Goal: Transaction & Acquisition: Book appointment/travel/reservation

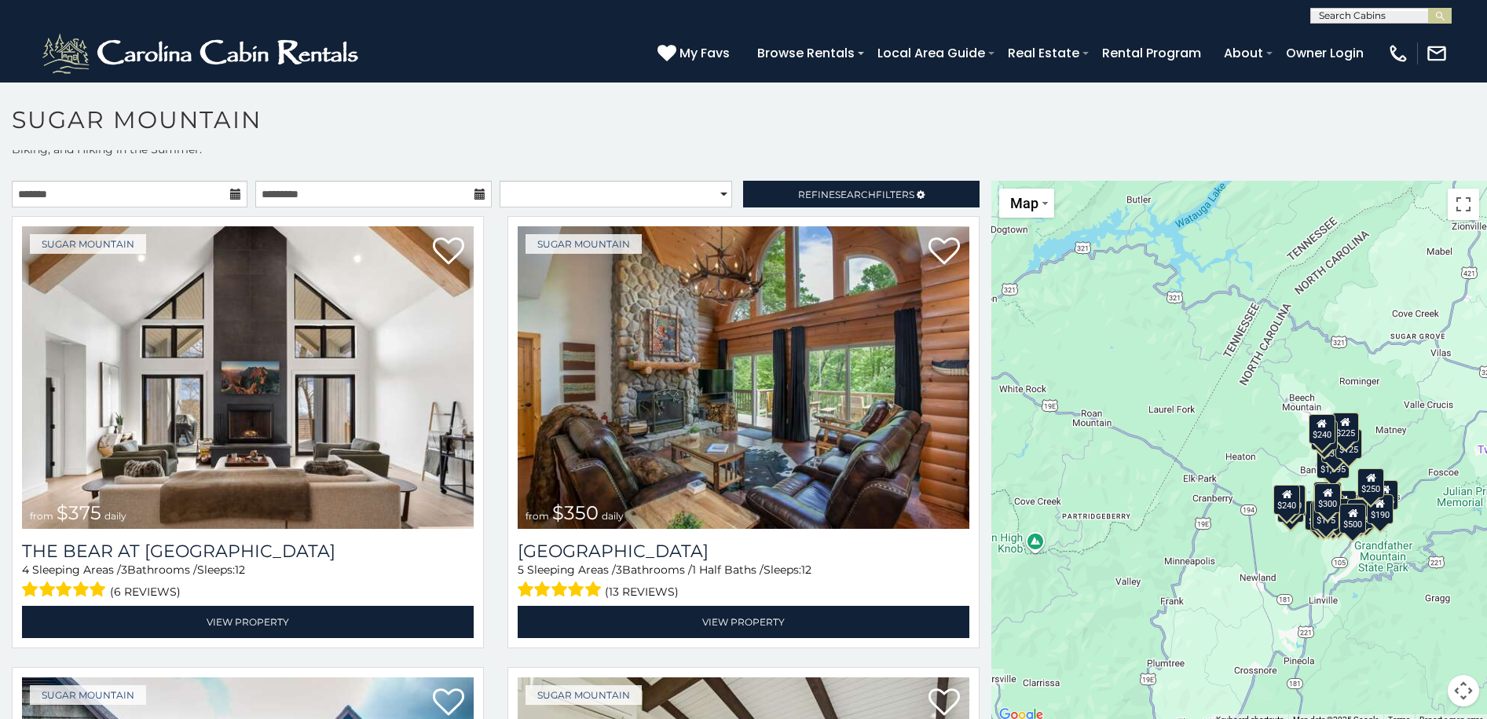
scroll to position [46, 0]
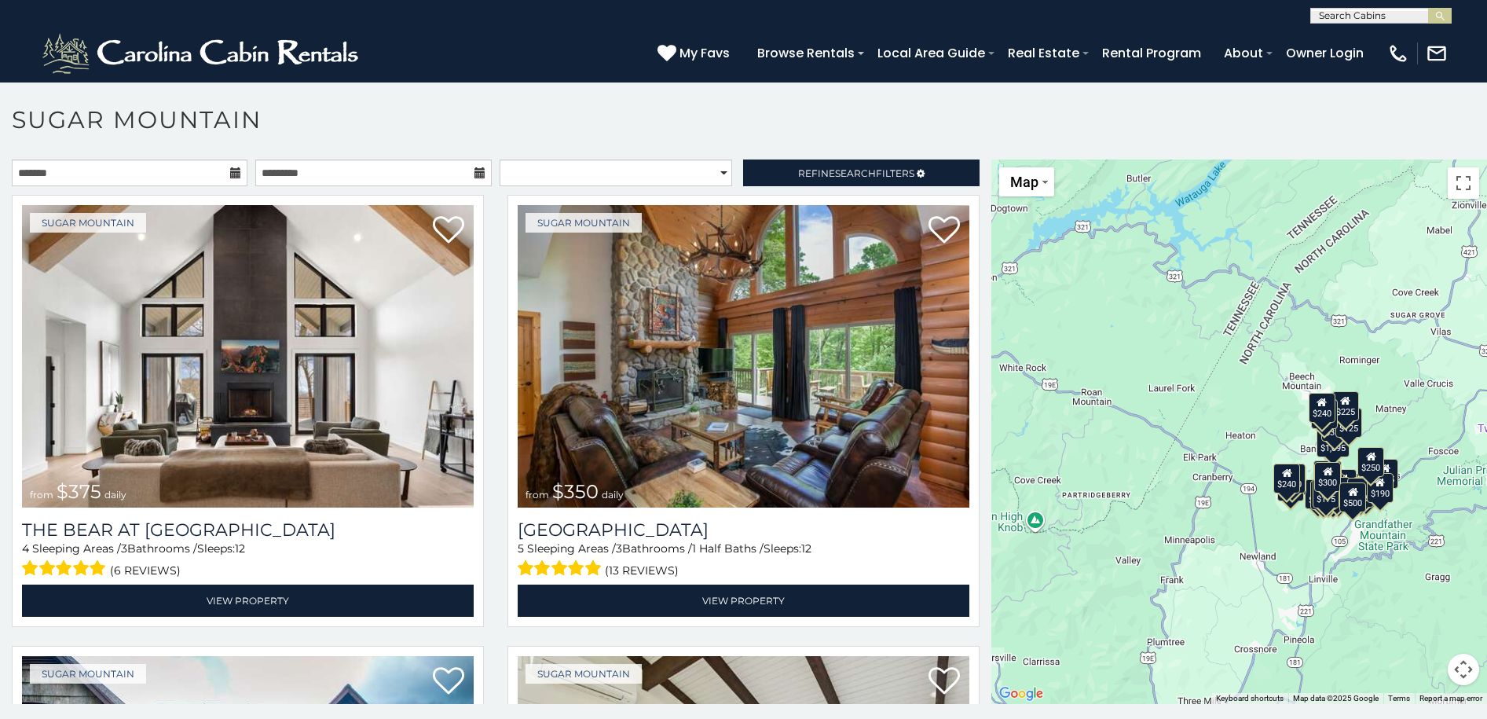
click at [1454, 670] on button "Map camera controls" at bounding box center [1463, 669] width 31 height 31
click at [1420, 590] on button "Zoom in" at bounding box center [1424, 590] width 31 height 31
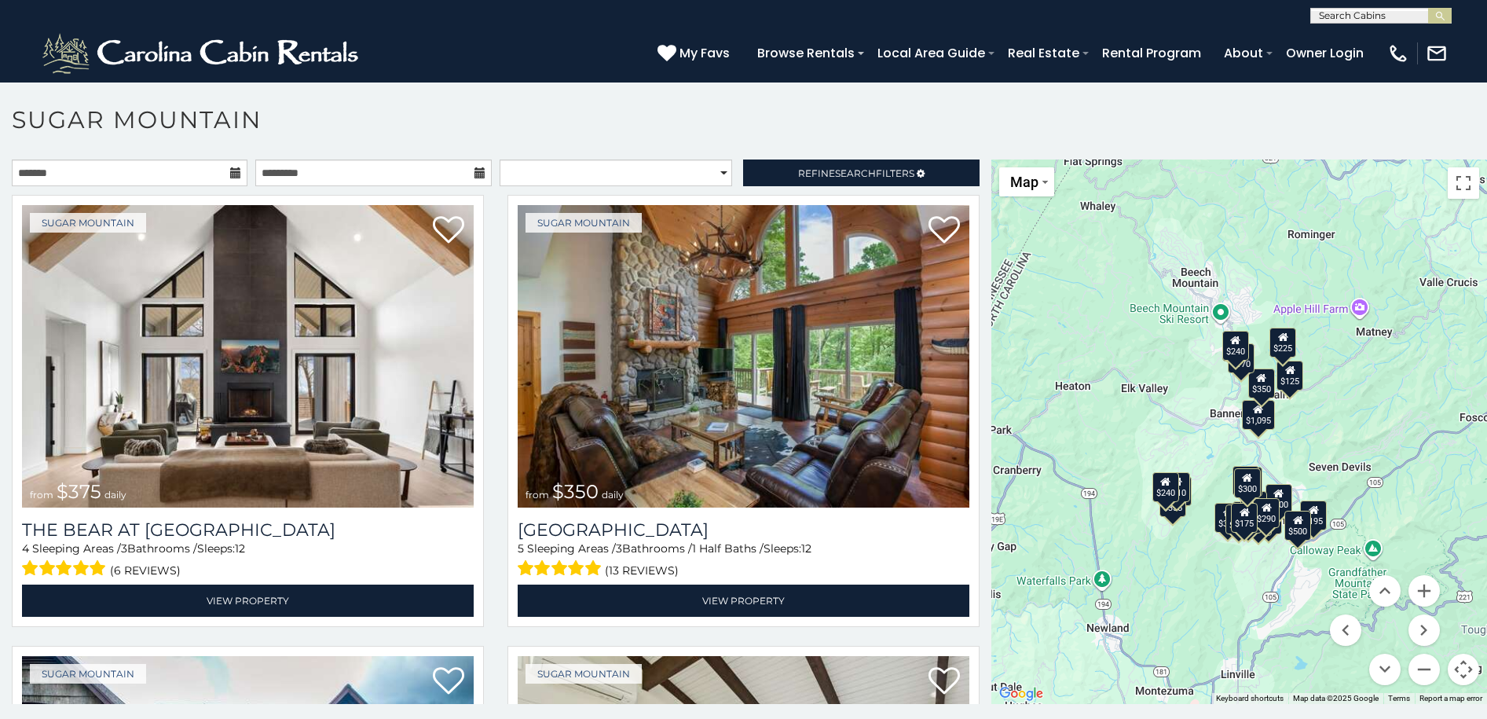
drag, startPoint x: 1290, startPoint y: 618, endPoint x: 1097, endPoint y: 564, distance: 200.7
click at [1097, 564] on div "$375 $350 $350 $200 $375 $195 $265 $175 $190 $290 $155 $175 $1,095 $195 $225 $3…" at bounding box center [1239, 431] width 496 height 544
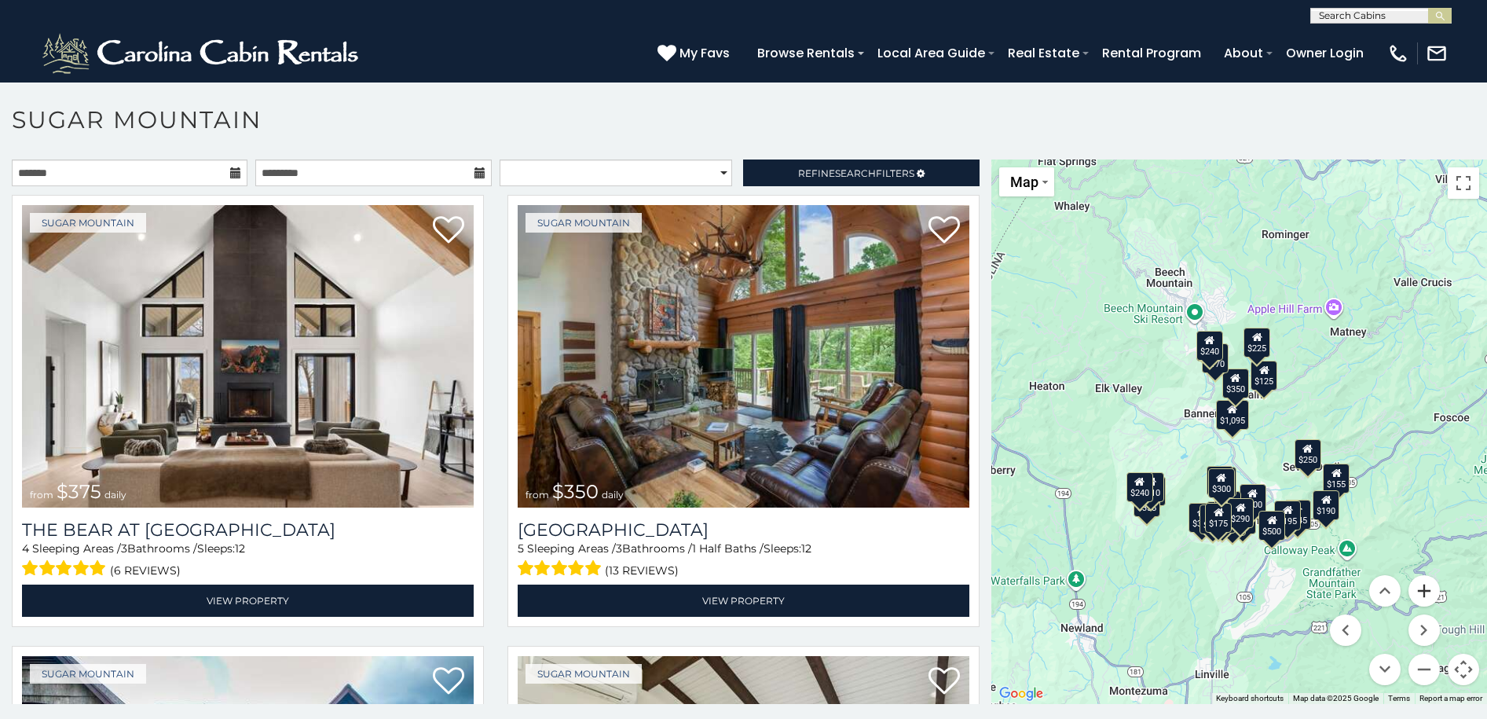
click at [1417, 592] on button "Zoom in" at bounding box center [1424, 590] width 31 height 31
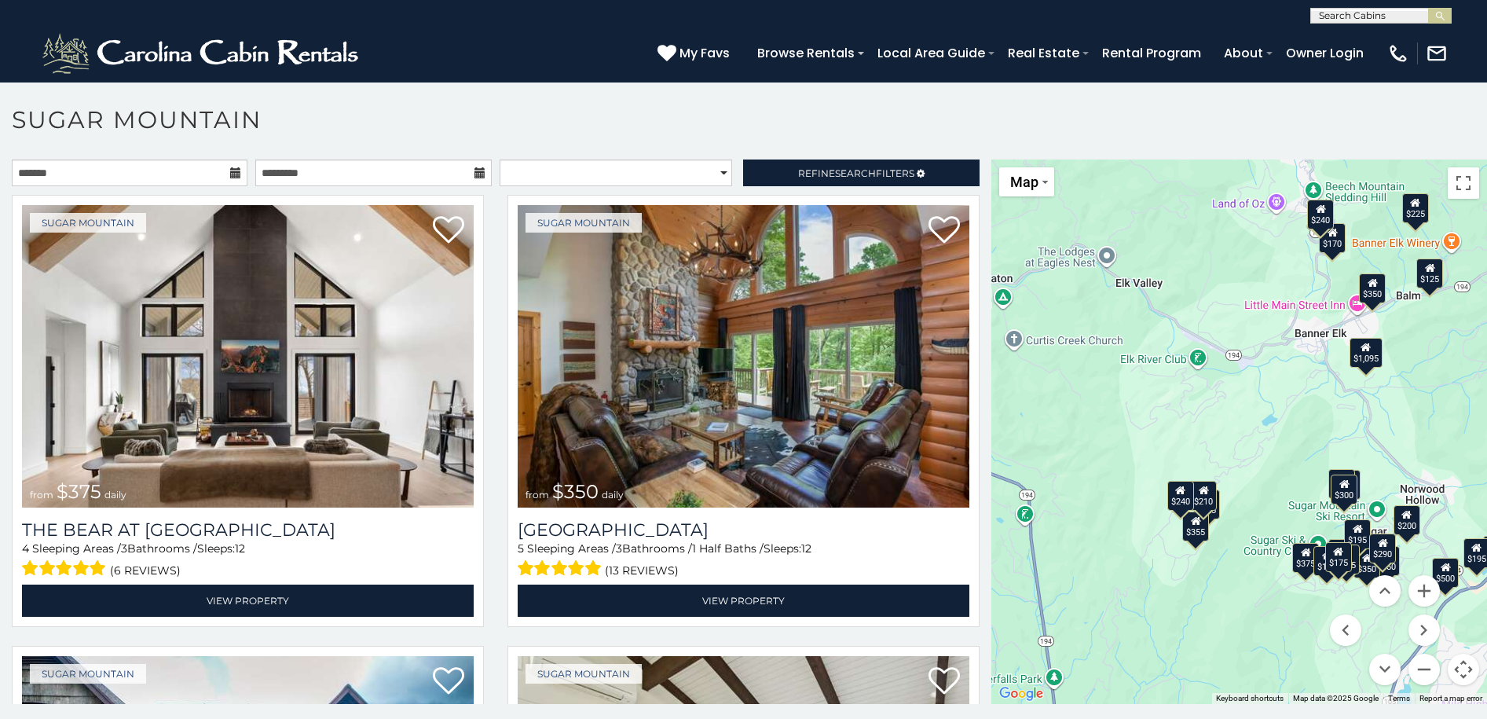
drag, startPoint x: 1175, startPoint y: 587, endPoint x: 1317, endPoint y: 526, distance: 153.8
click at [1317, 526] on div "$375 $350 $350 $200 $375 $195 $265 $175 $190 $290 $155 $175 $345 $1,095 $195 $2…" at bounding box center [1239, 431] width 496 height 544
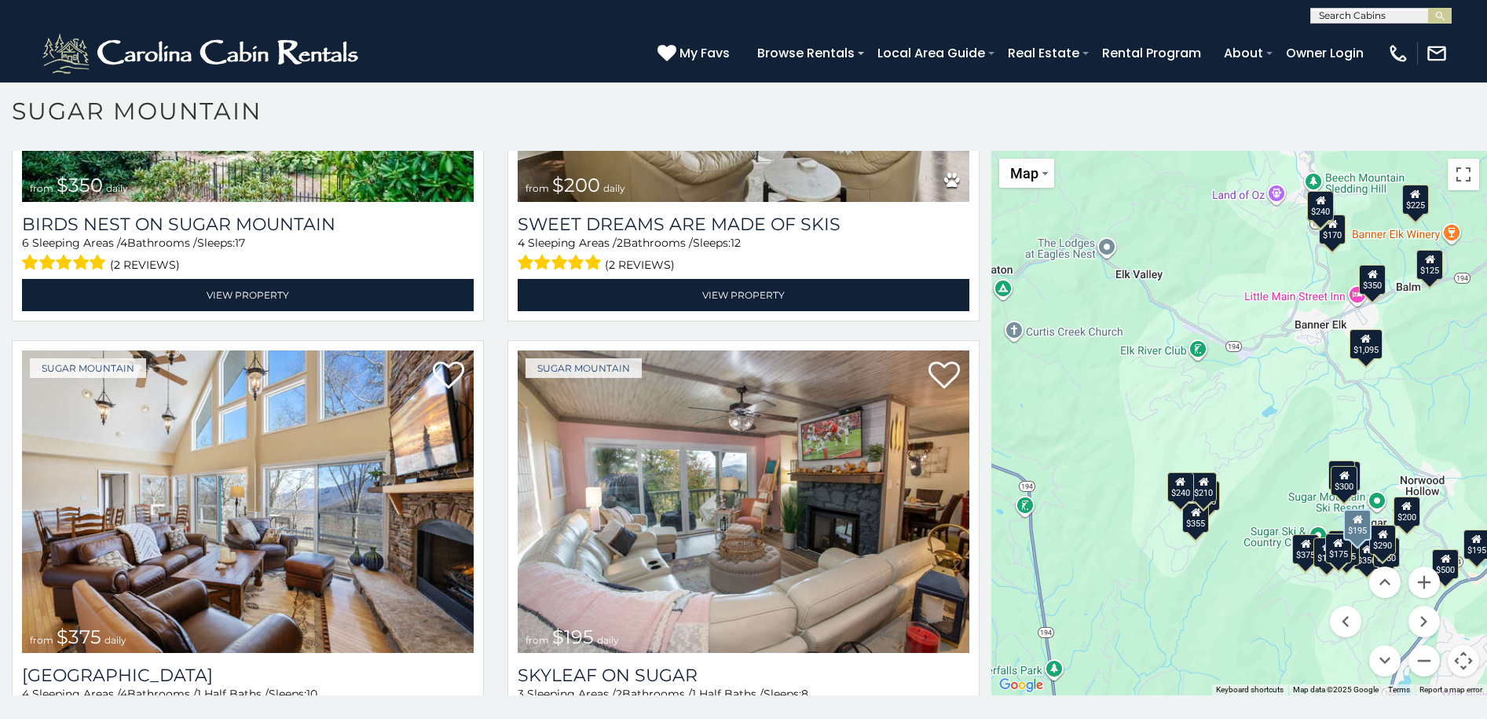
scroll to position [743, 0]
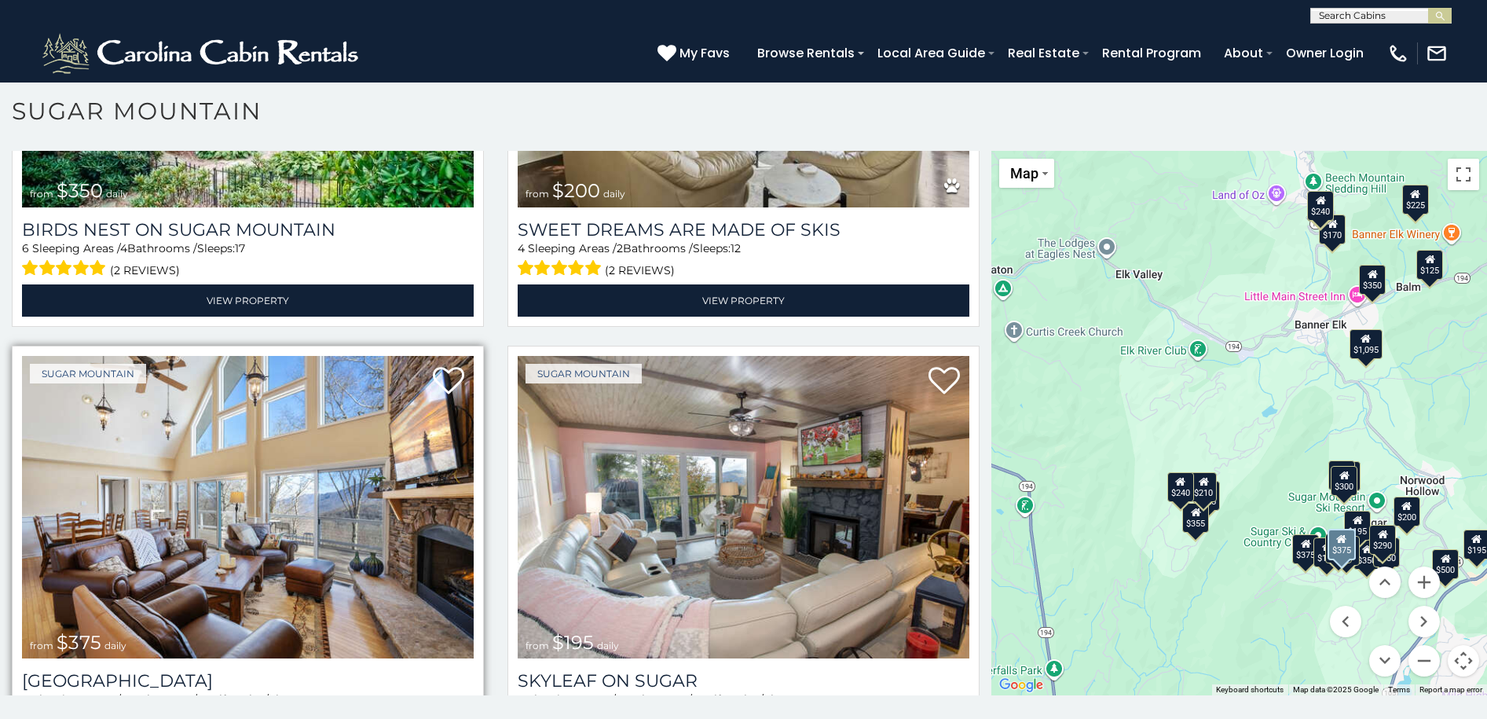
click at [313, 539] on img at bounding box center [248, 507] width 452 height 302
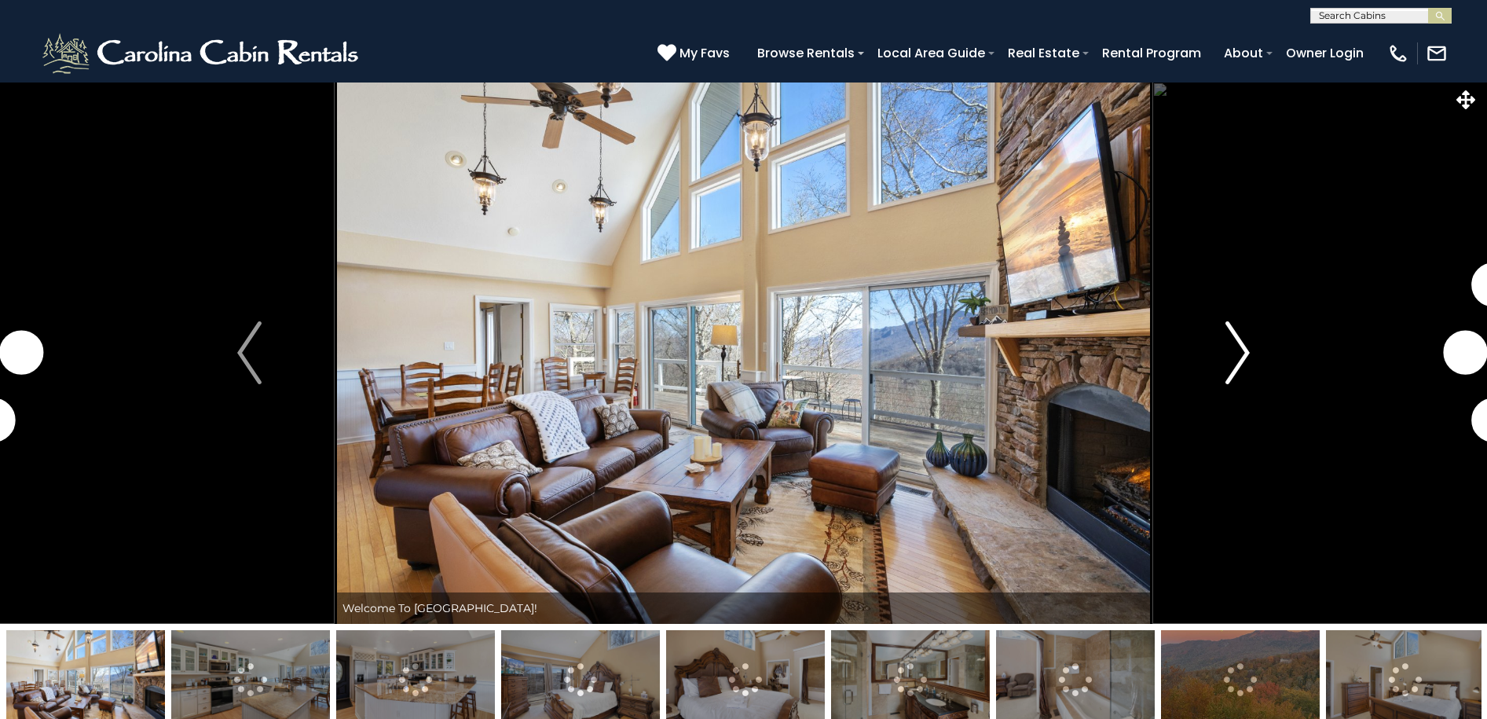
click at [1235, 361] on img "Next" at bounding box center [1238, 352] width 24 height 63
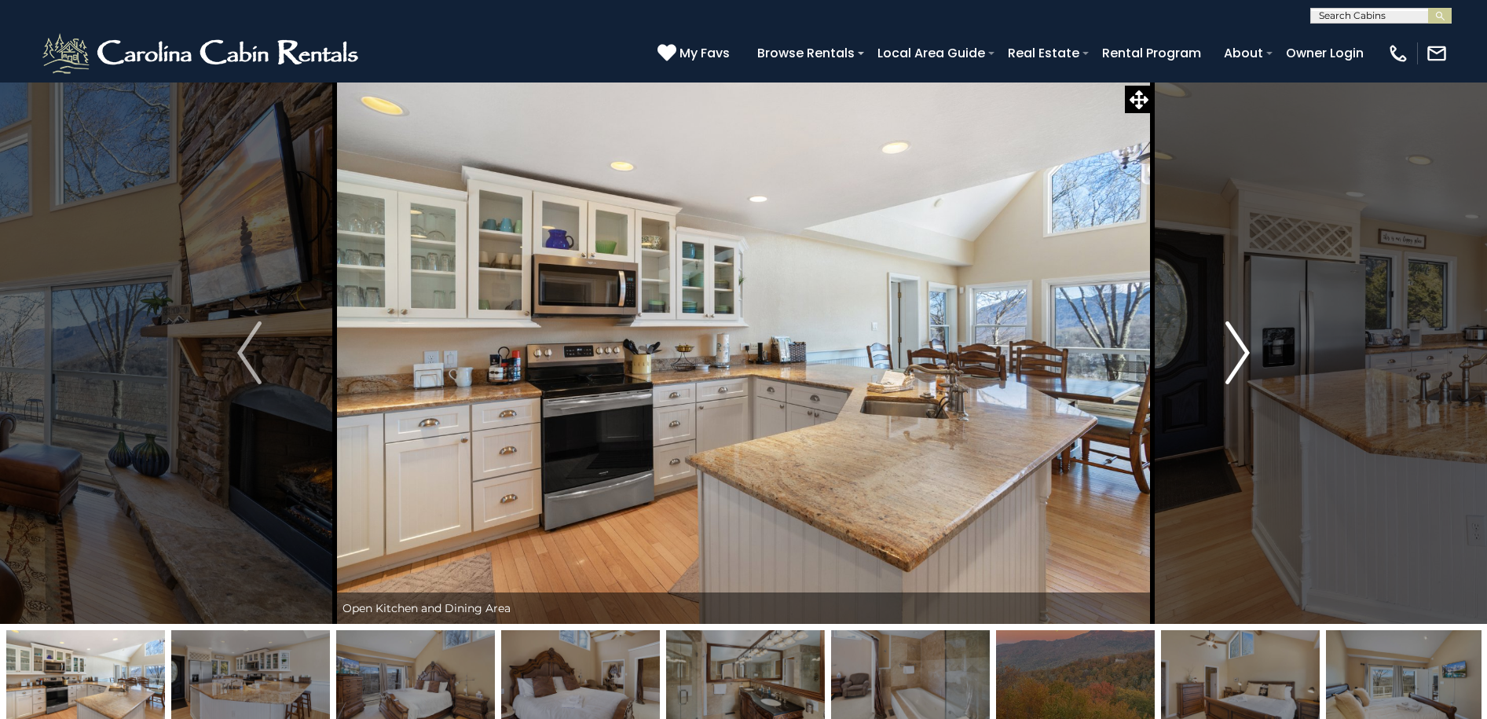
click at [1235, 361] on img "Next" at bounding box center [1238, 352] width 24 height 63
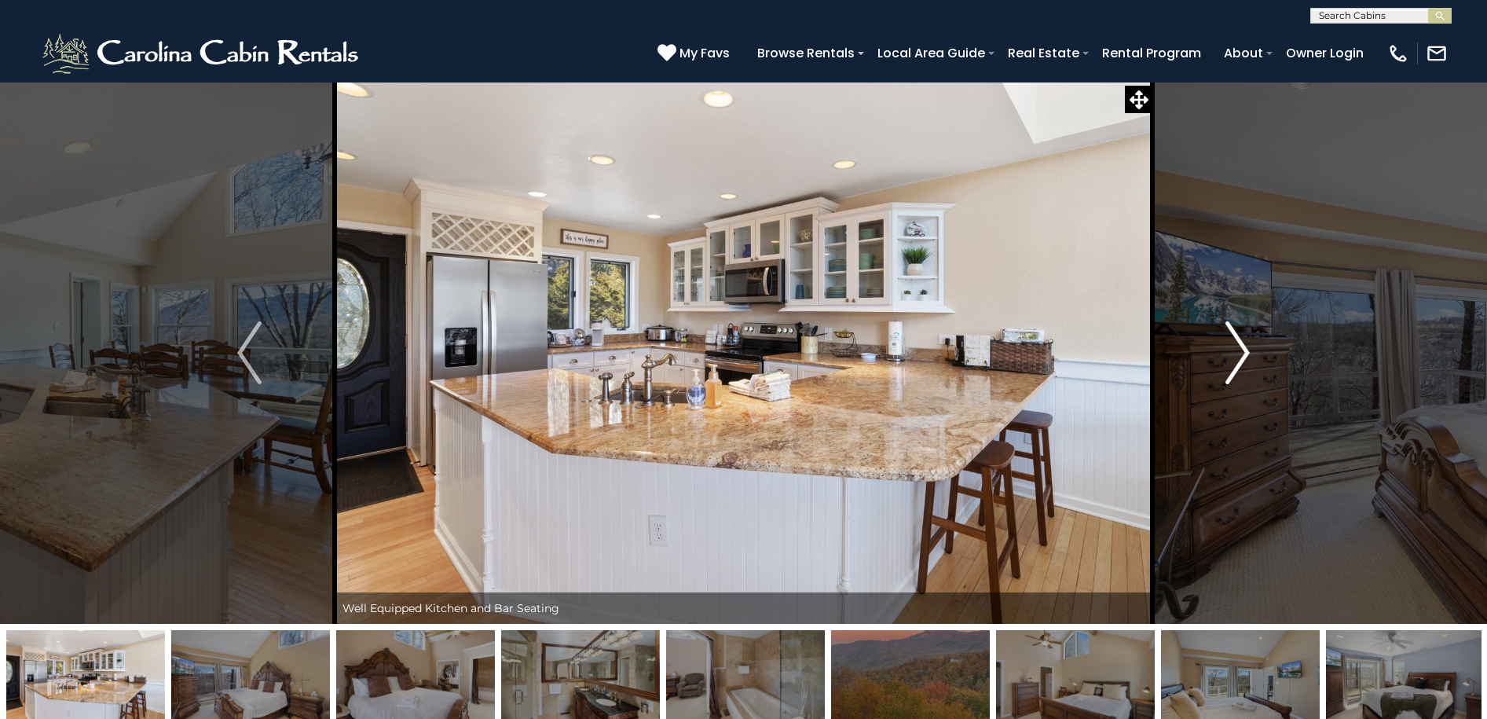
click at [1235, 361] on img "Next" at bounding box center [1238, 352] width 24 height 63
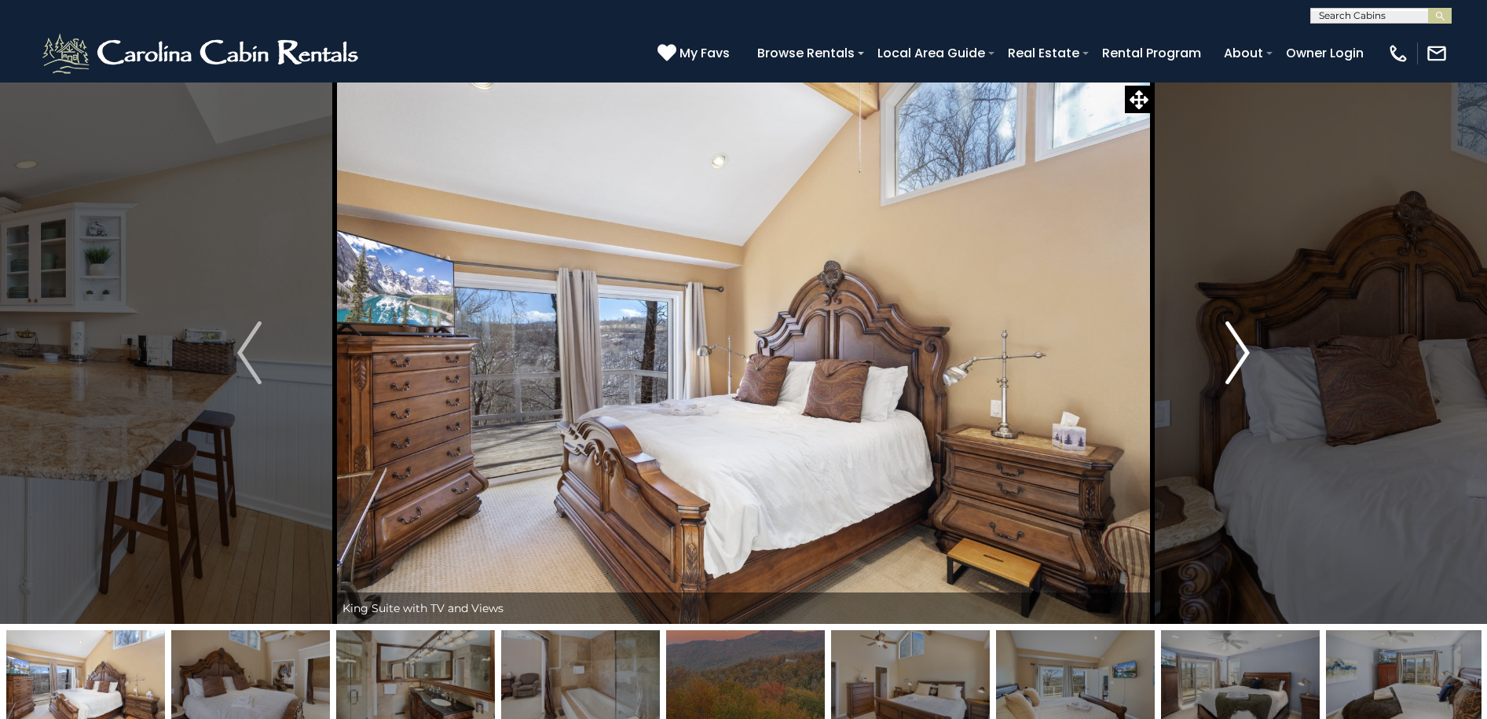
click at [1235, 361] on img "Next" at bounding box center [1238, 352] width 24 height 63
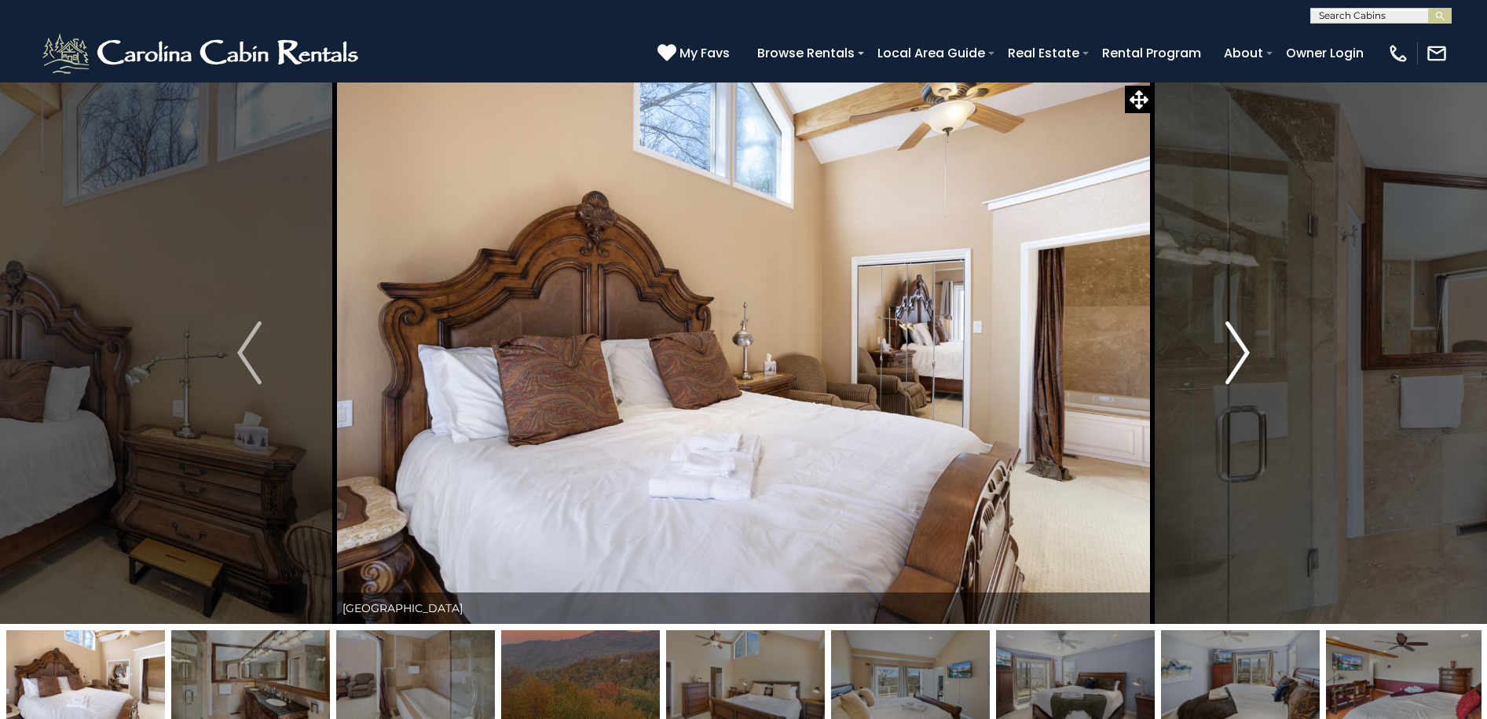
click at [1235, 361] on img "Next" at bounding box center [1238, 352] width 24 height 63
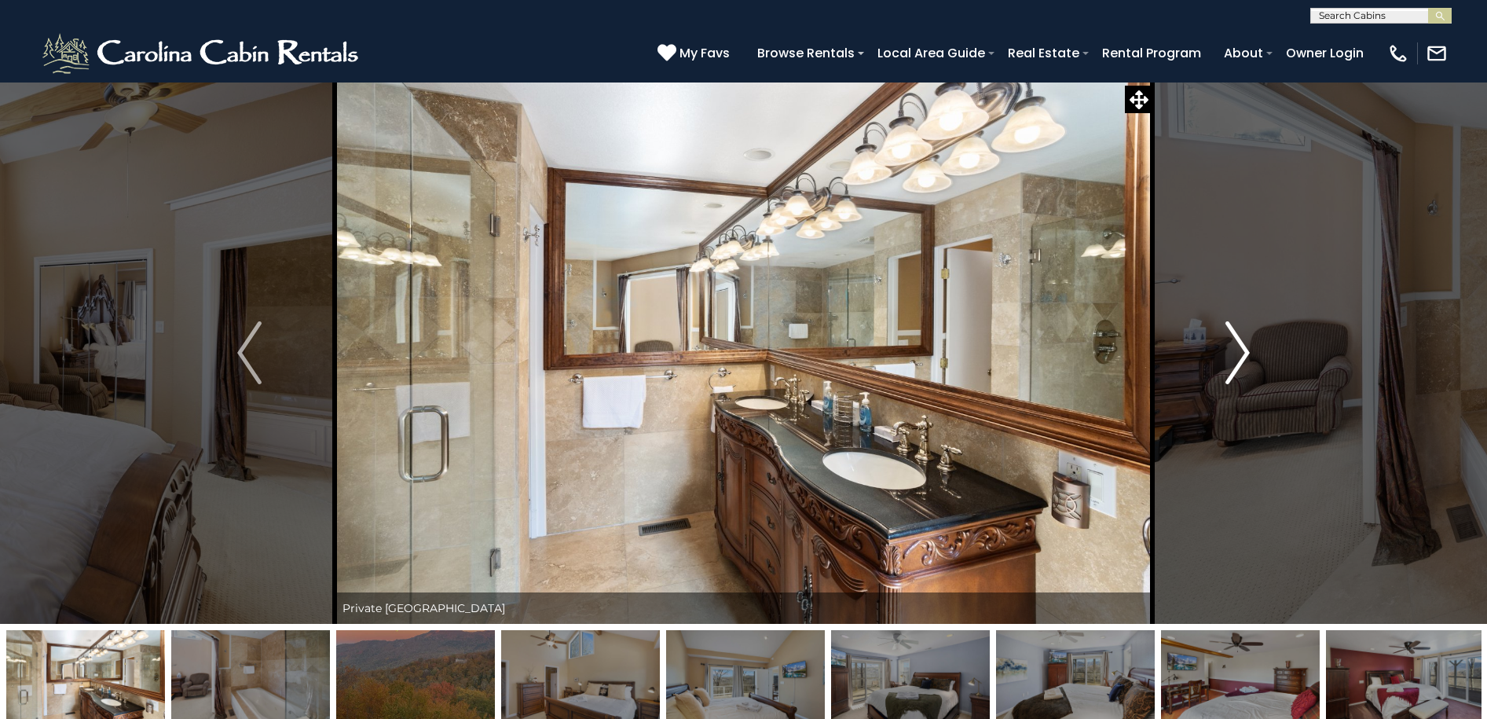
click at [1235, 361] on img "Next" at bounding box center [1238, 352] width 24 height 63
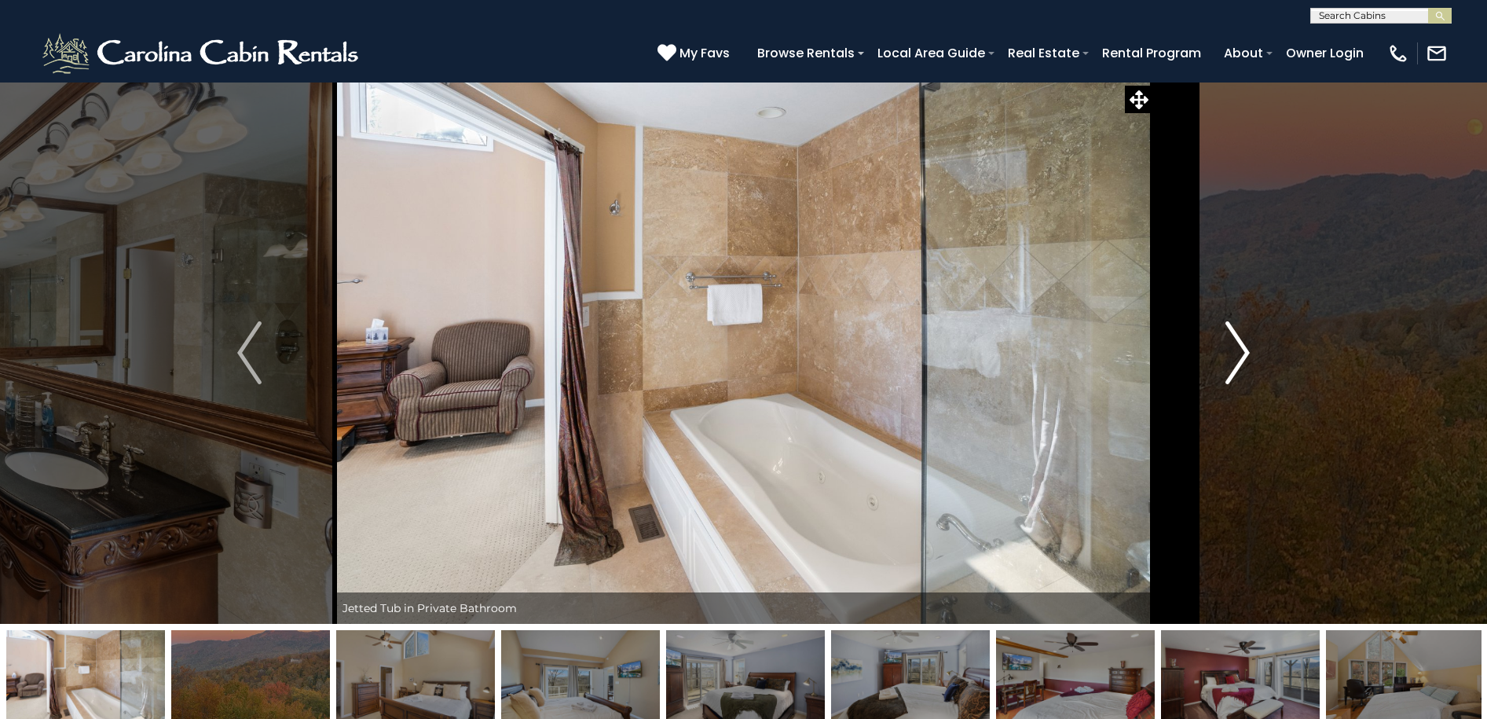
click at [1235, 361] on img "Next" at bounding box center [1238, 352] width 24 height 63
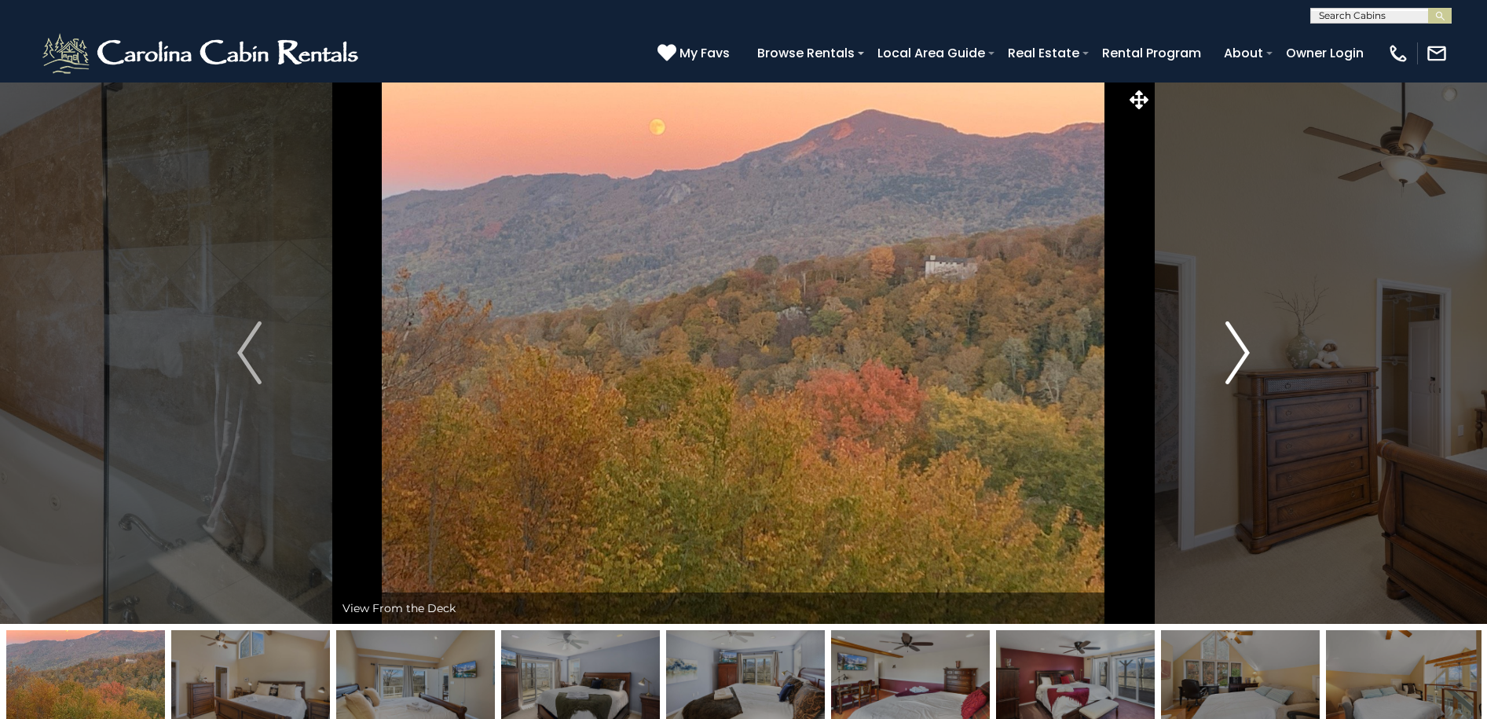
click at [1235, 361] on img "Next" at bounding box center [1238, 352] width 24 height 63
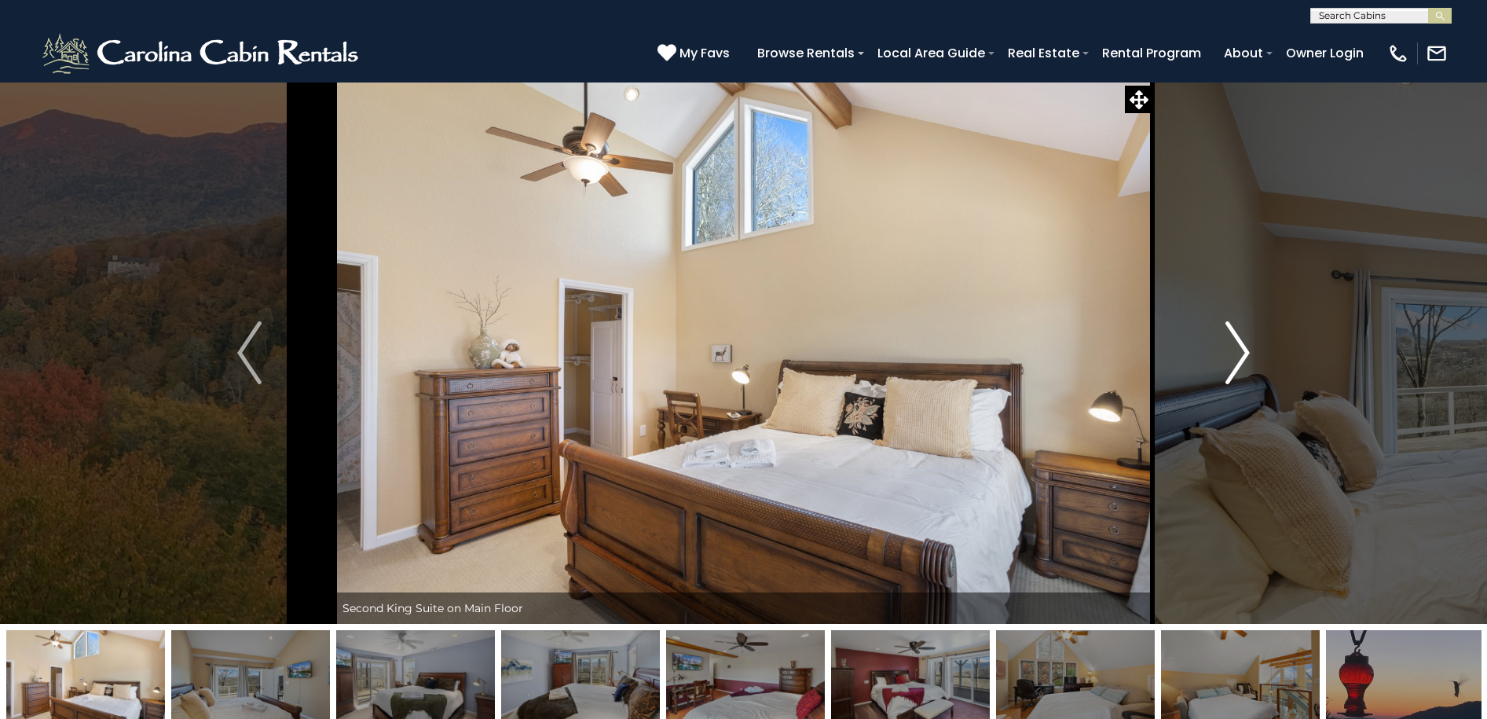
click at [1235, 361] on img "Next" at bounding box center [1238, 352] width 24 height 63
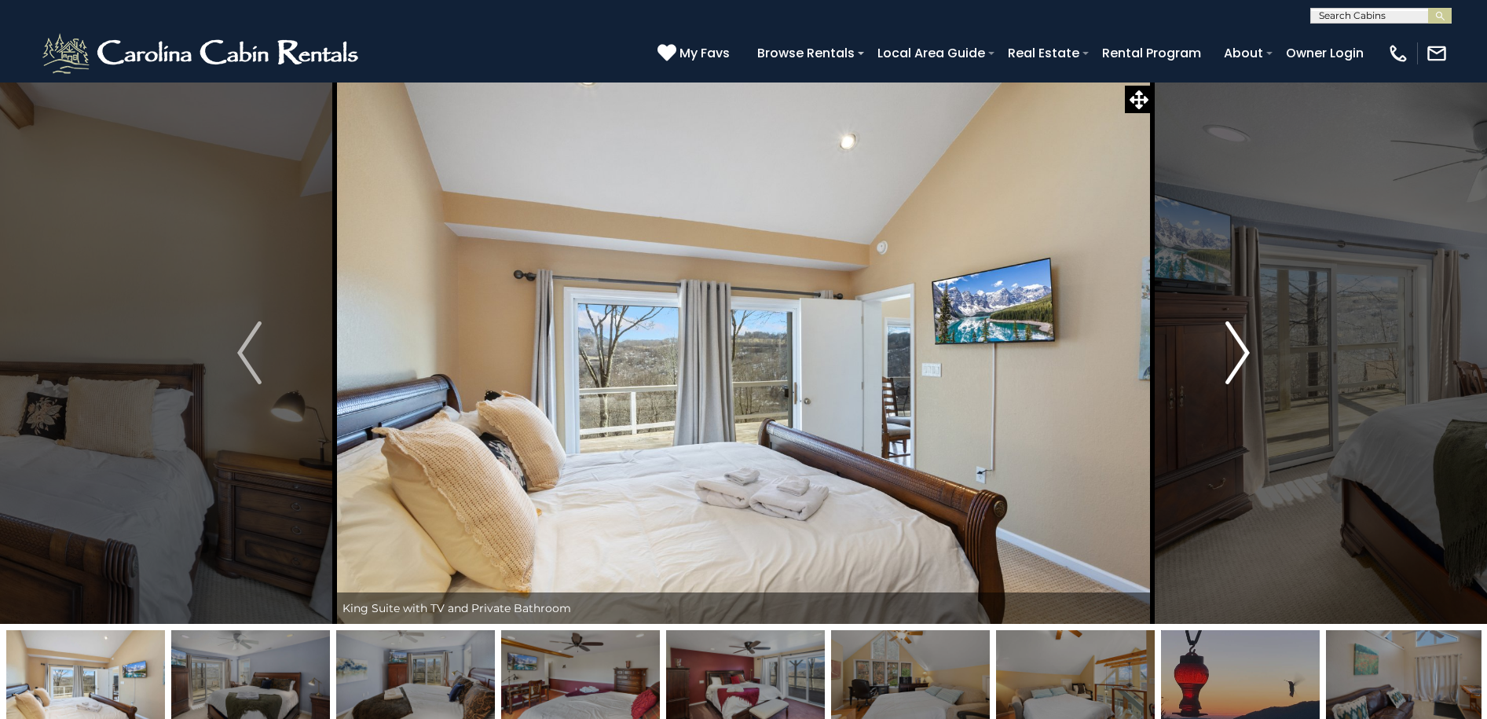
click at [1235, 361] on img "Next" at bounding box center [1238, 352] width 24 height 63
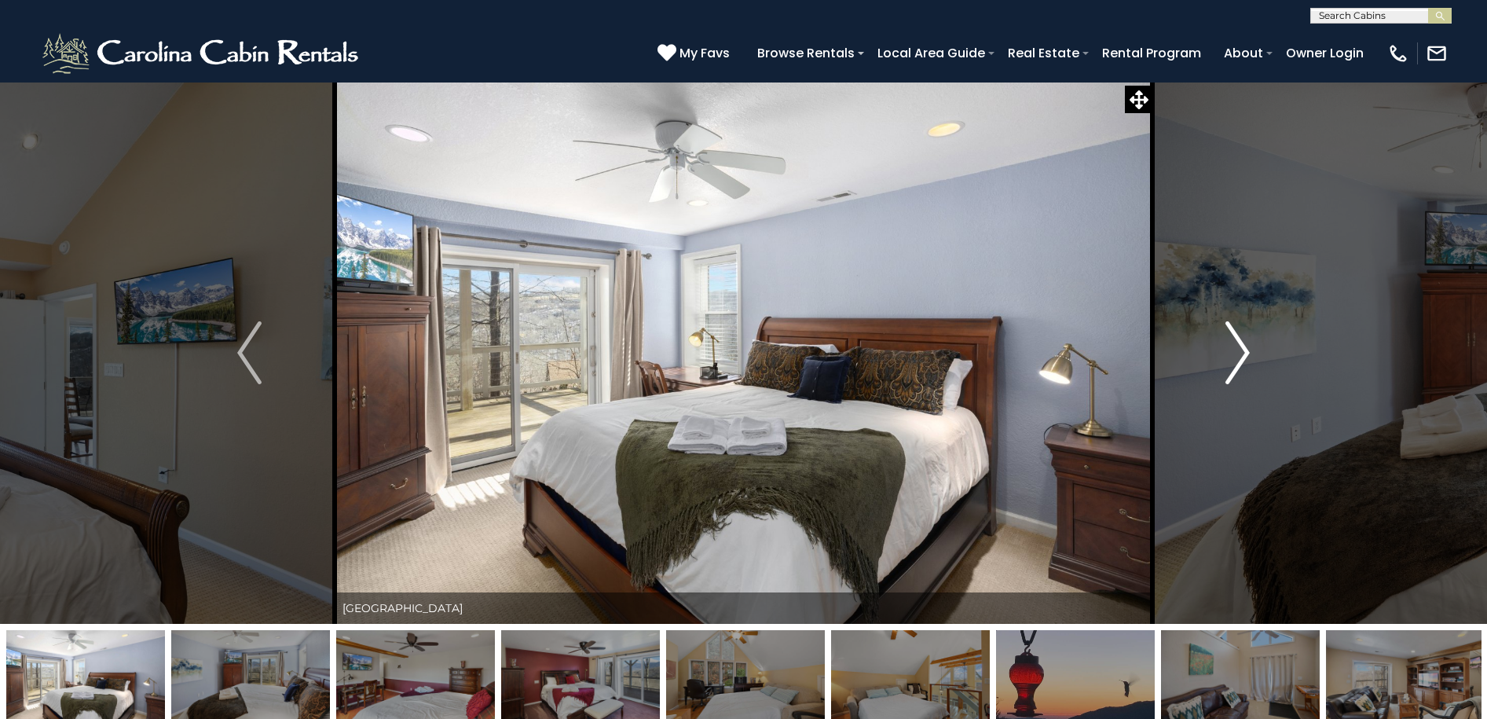
click at [1235, 361] on img "Next" at bounding box center [1238, 352] width 24 height 63
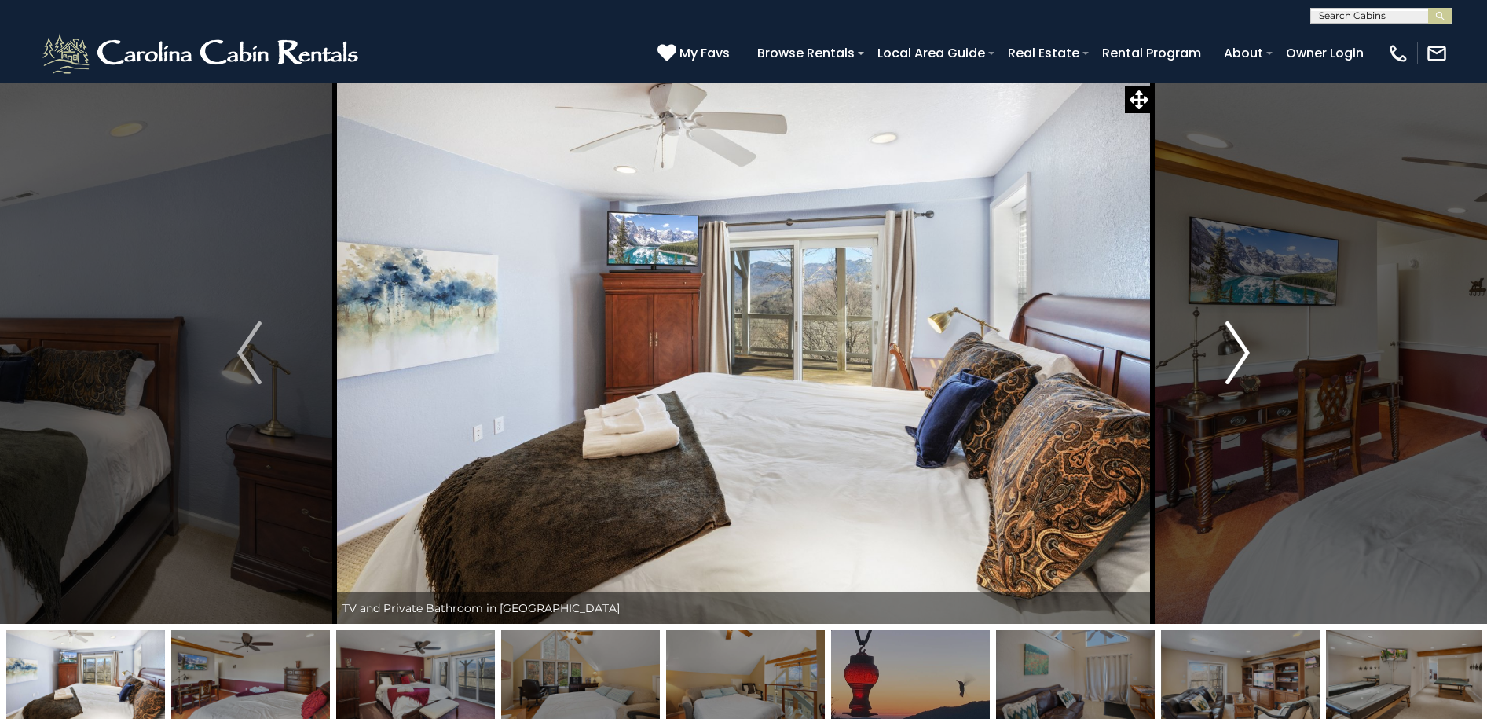
click at [1235, 361] on img "Next" at bounding box center [1238, 352] width 24 height 63
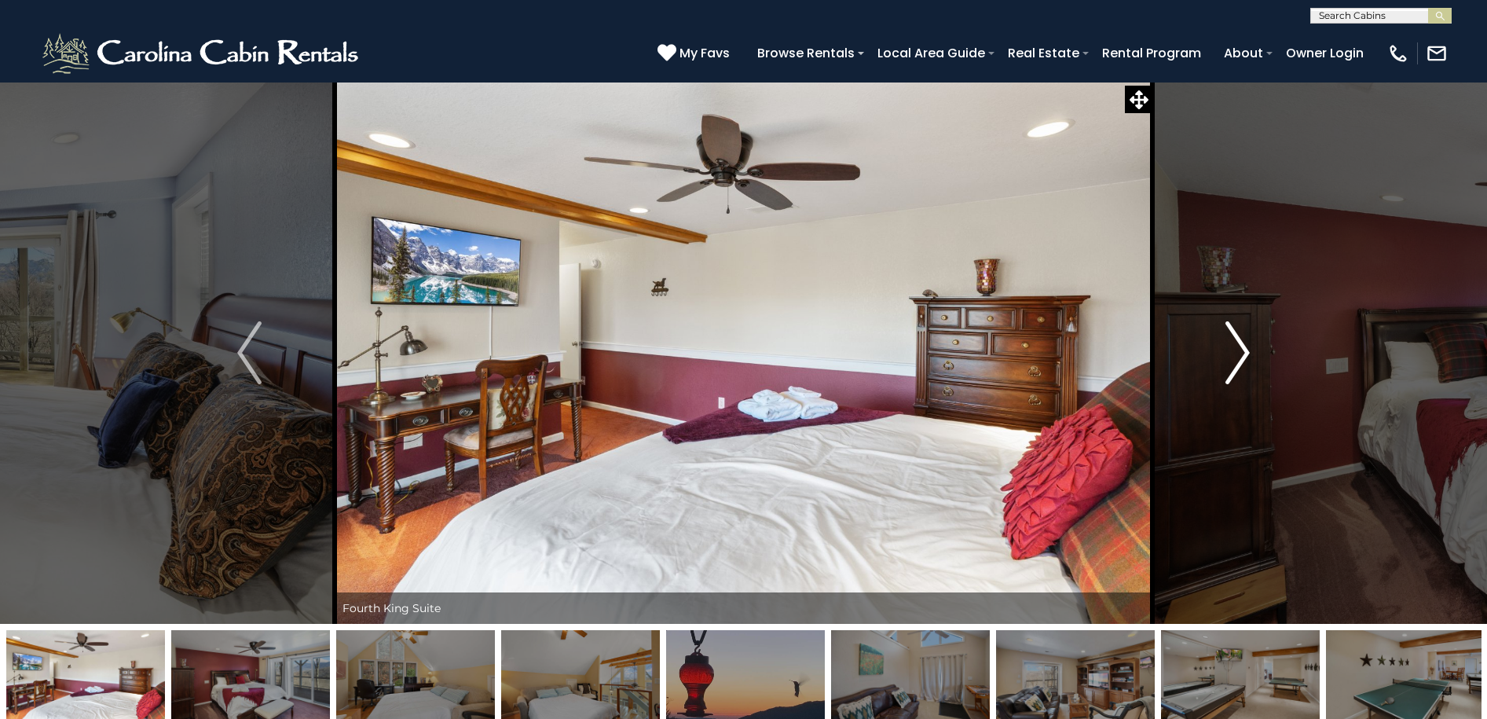
click at [1235, 361] on img "Next" at bounding box center [1238, 352] width 24 height 63
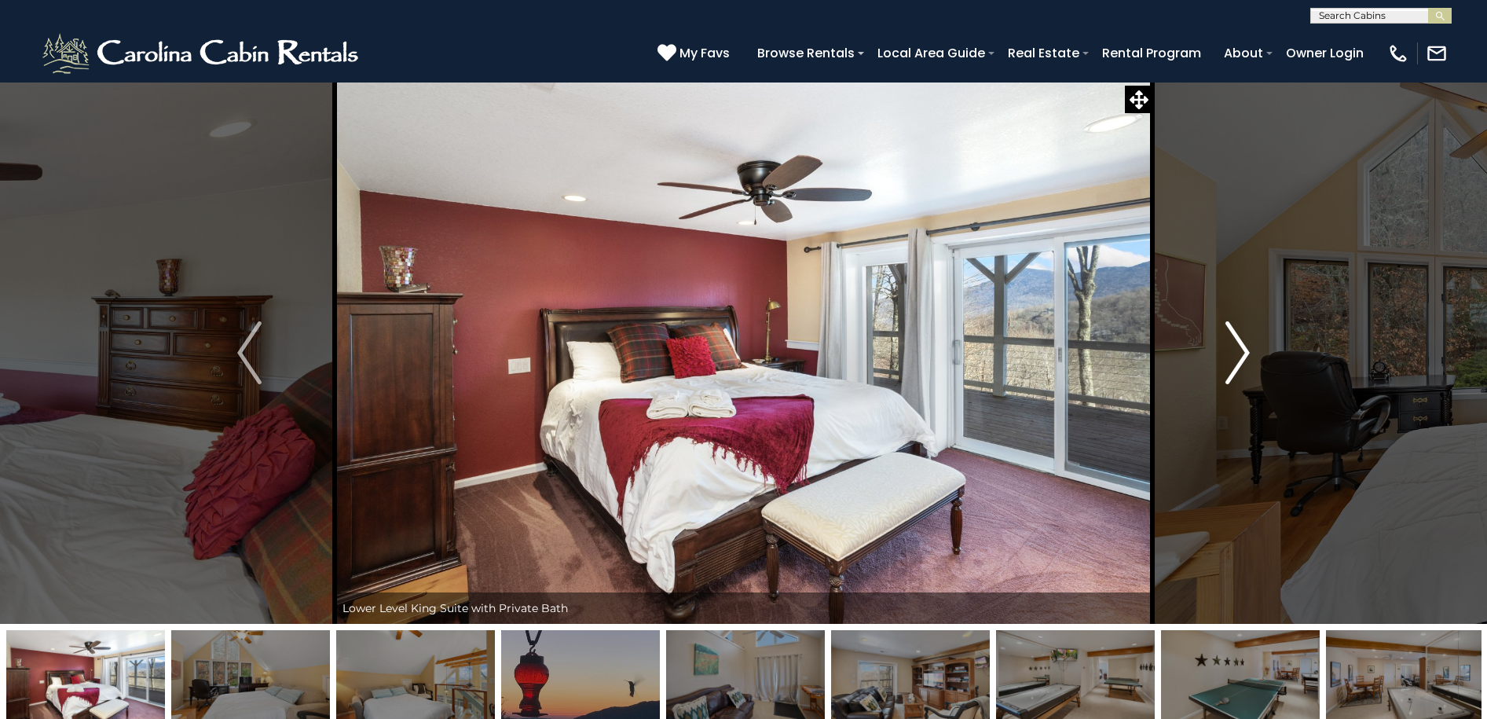
click at [1235, 361] on img "Next" at bounding box center [1238, 352] width 24 height 63
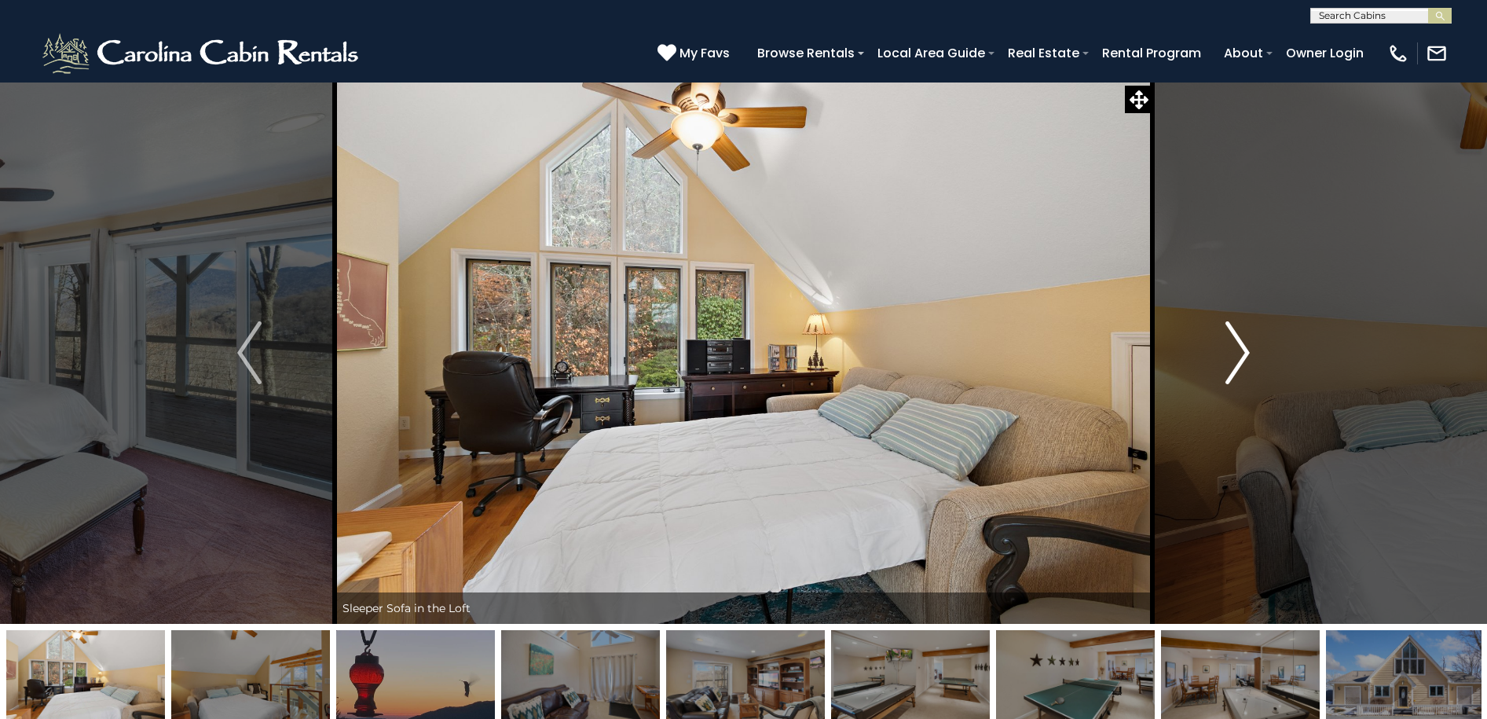
click at [1235, 361] on img "Next" at bounding box center [1238, 352] width 24 height 63
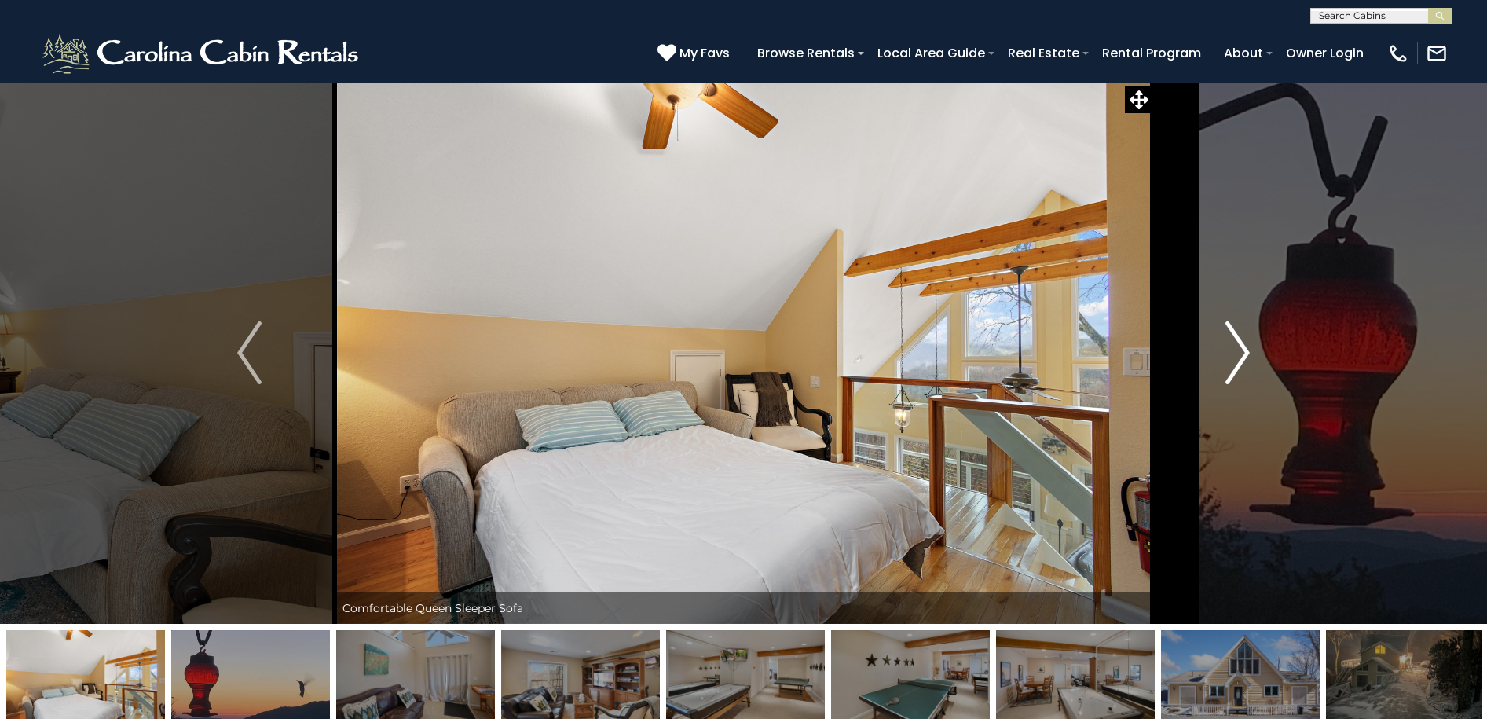
click at [1235, 361] on img "Next" at bounding box center [1238, 352] width 24 height 63
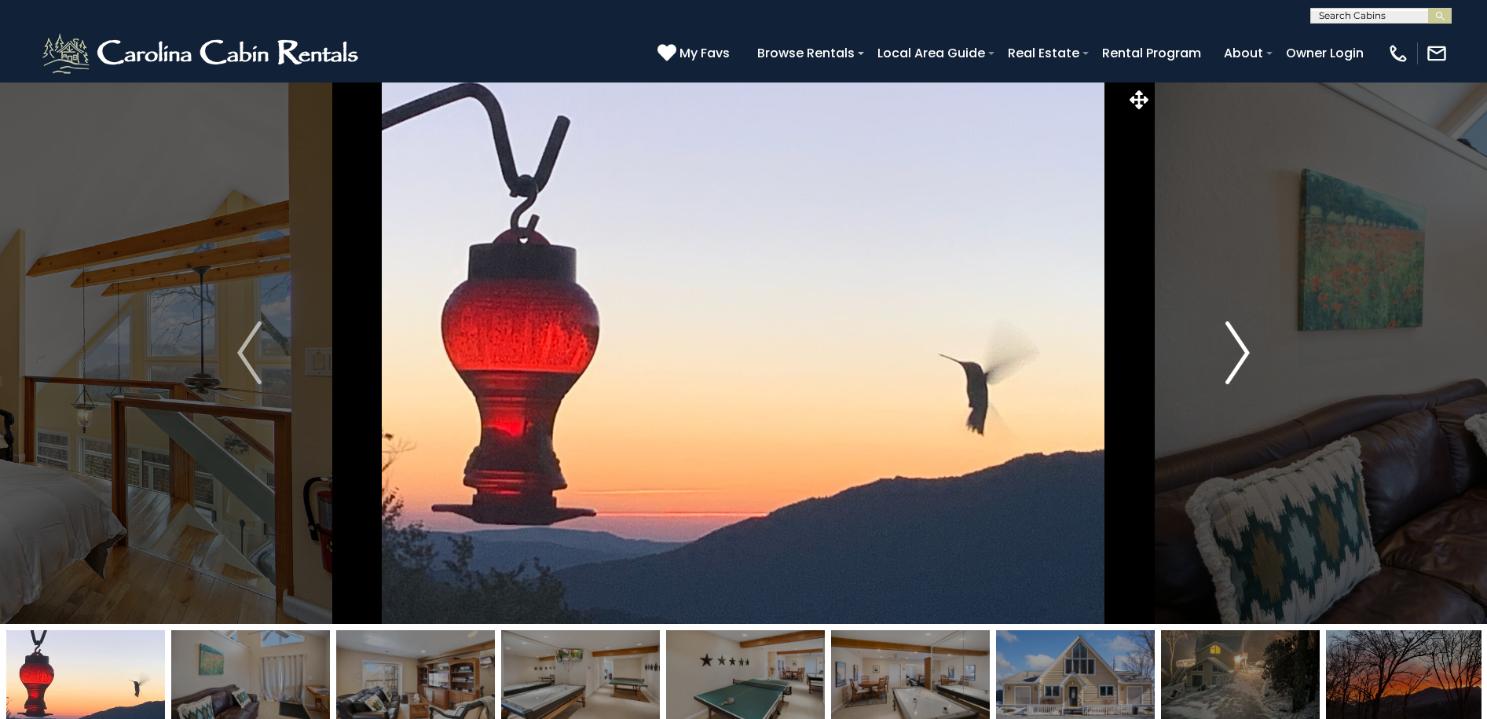
click at [1235, 361] on img "Next" at bounding box center [1238, 352] width 24 height 63
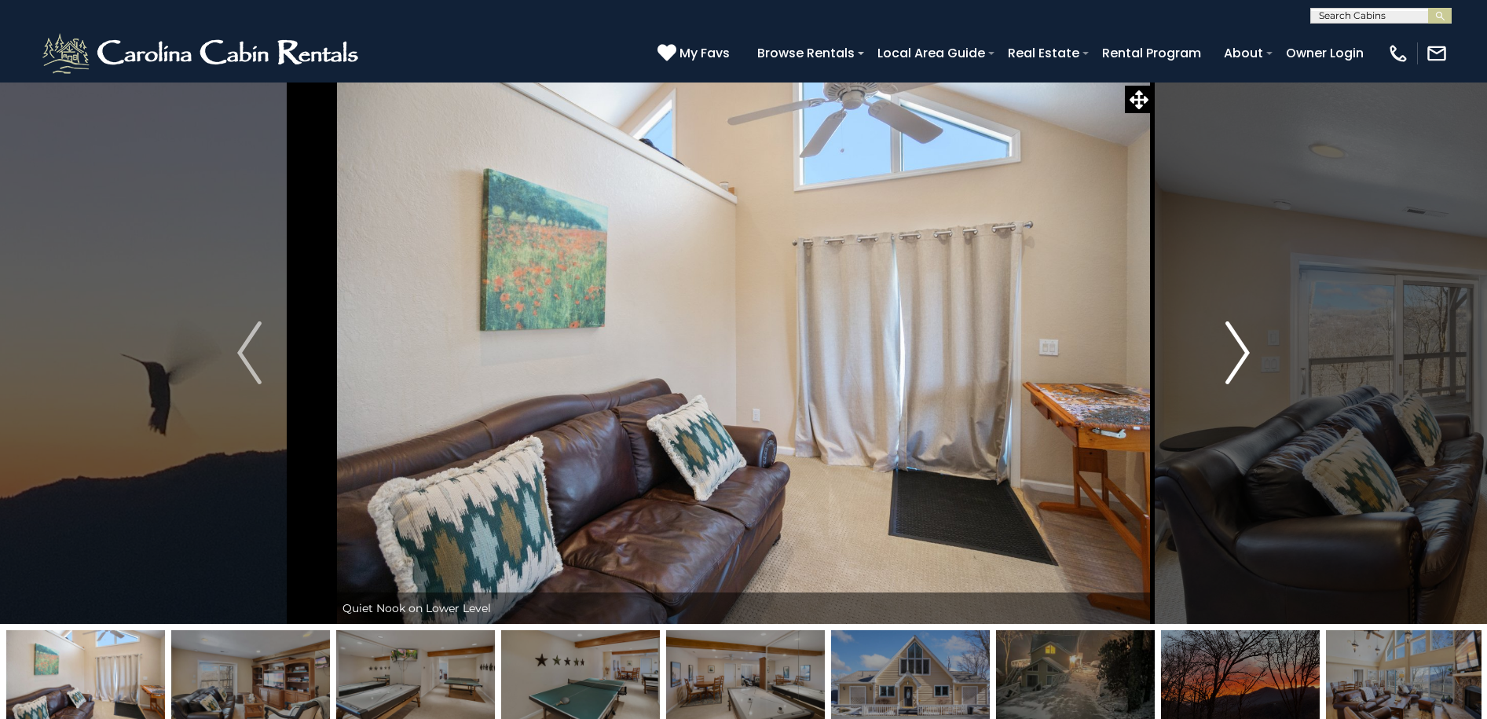
click at [1235, 361] on img "Next" at bounding box center [1238, 352] width 24 height 63
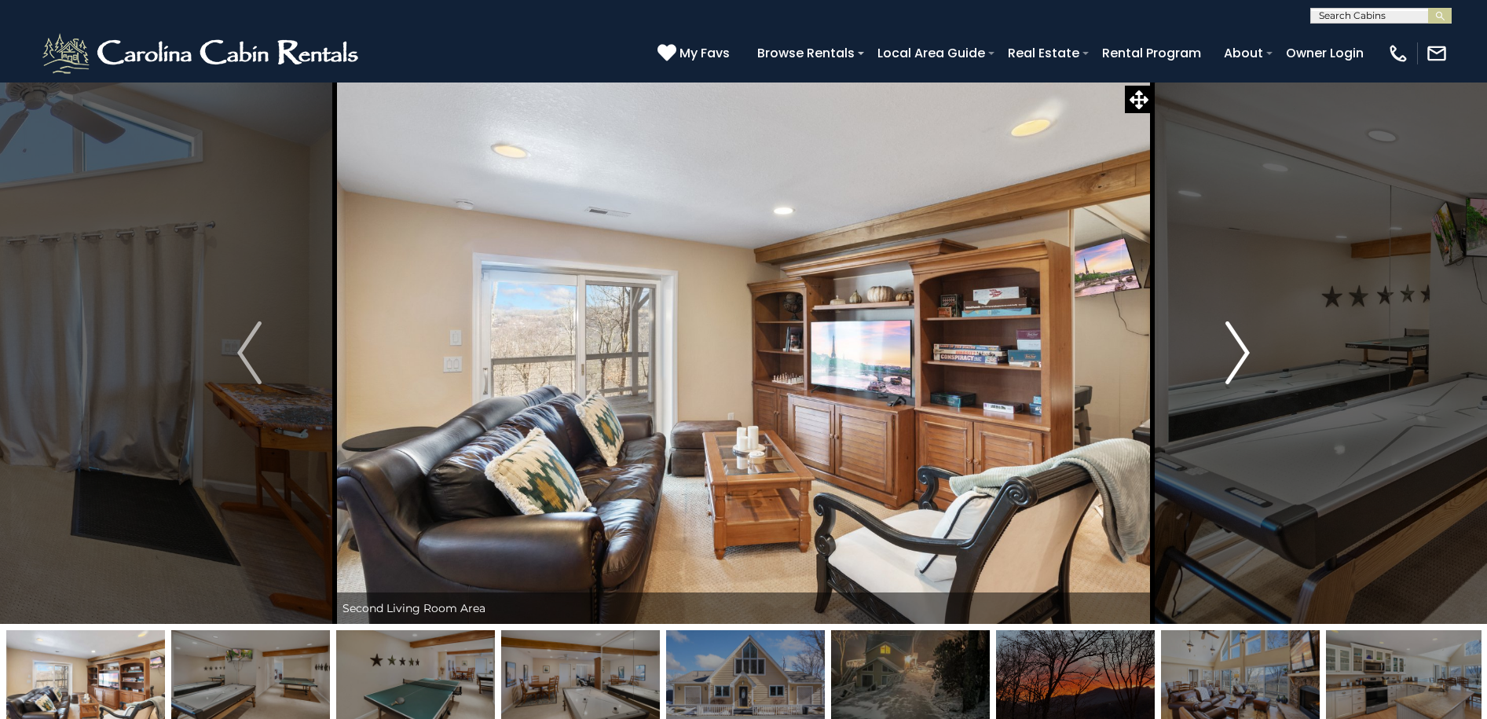
click at [1235, 361] on img "Next" at bounding box center [1238, 352] width 24 height 63
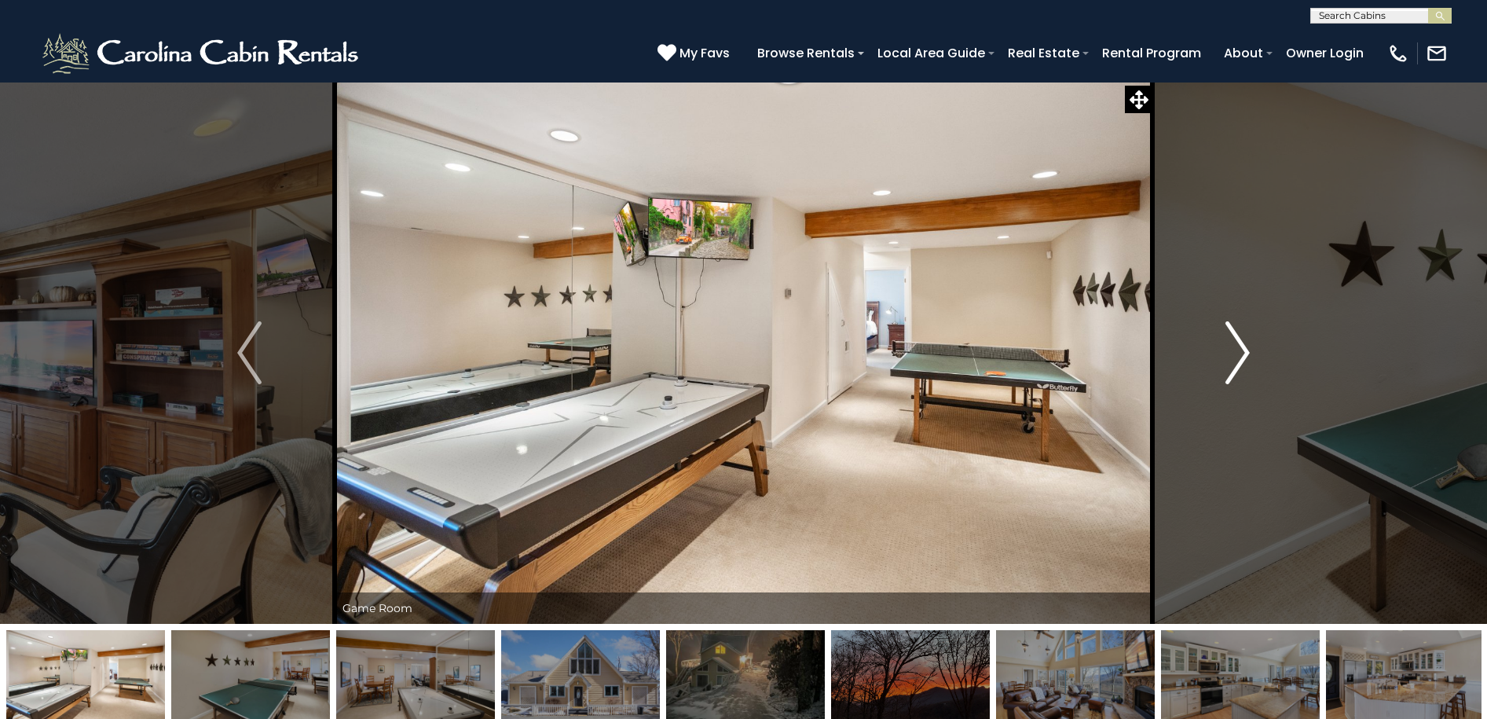
click at [1235, 361] on img "Next" at bounding box center [1238, 352] width 24 height 63
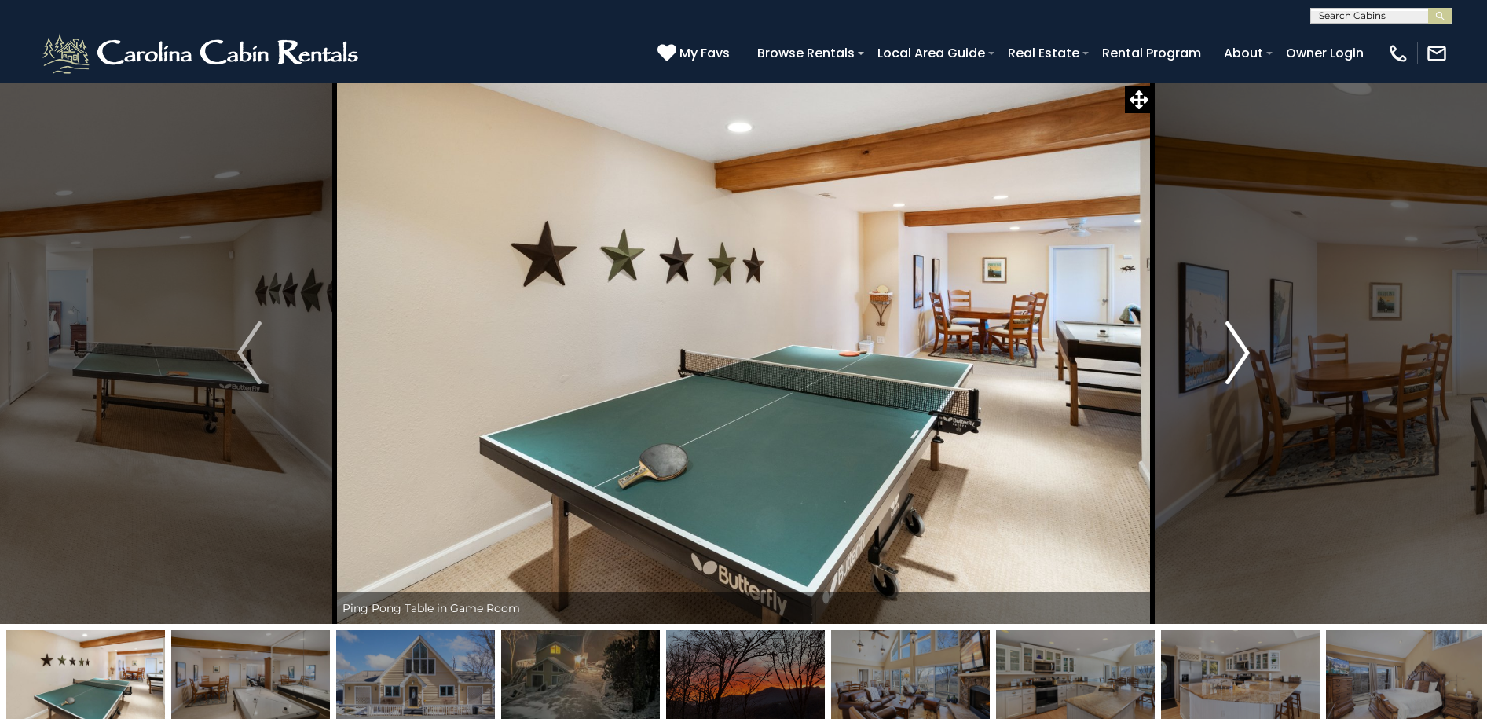
click at [1235, 361] on img "Next" at bounding box center [1238, 352] width 24 height 63
